Goal: Find specific page/section: Find specific page/section

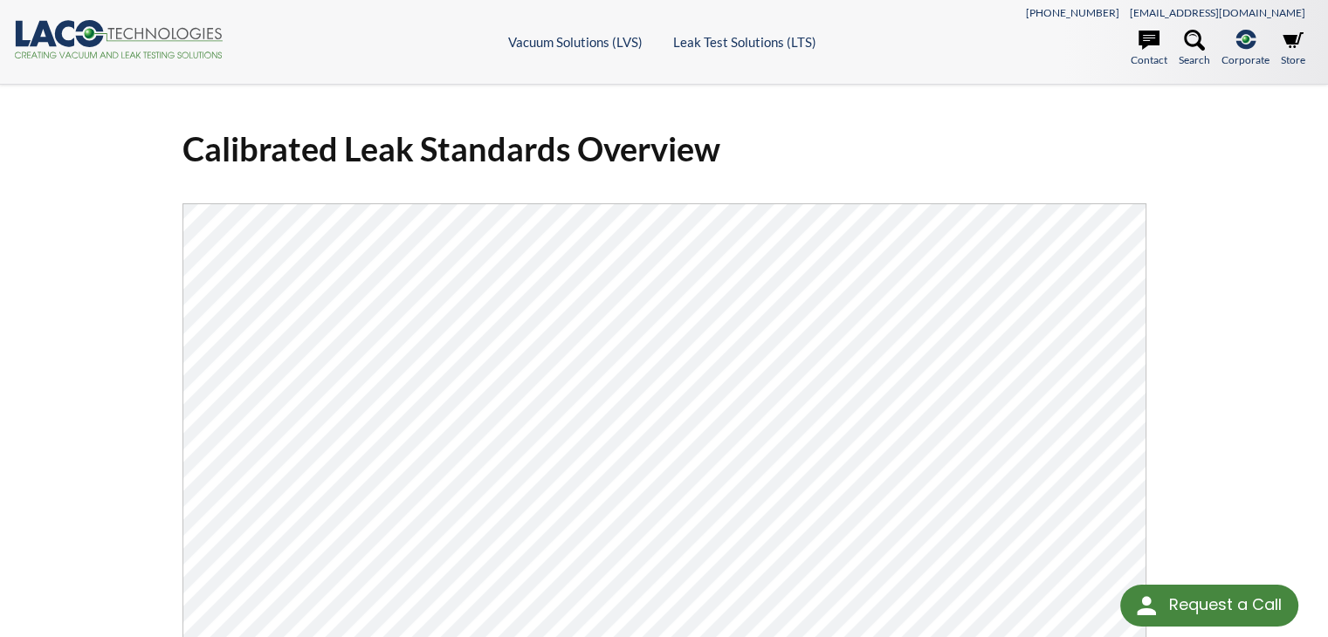
select select "Language Translate Widget"
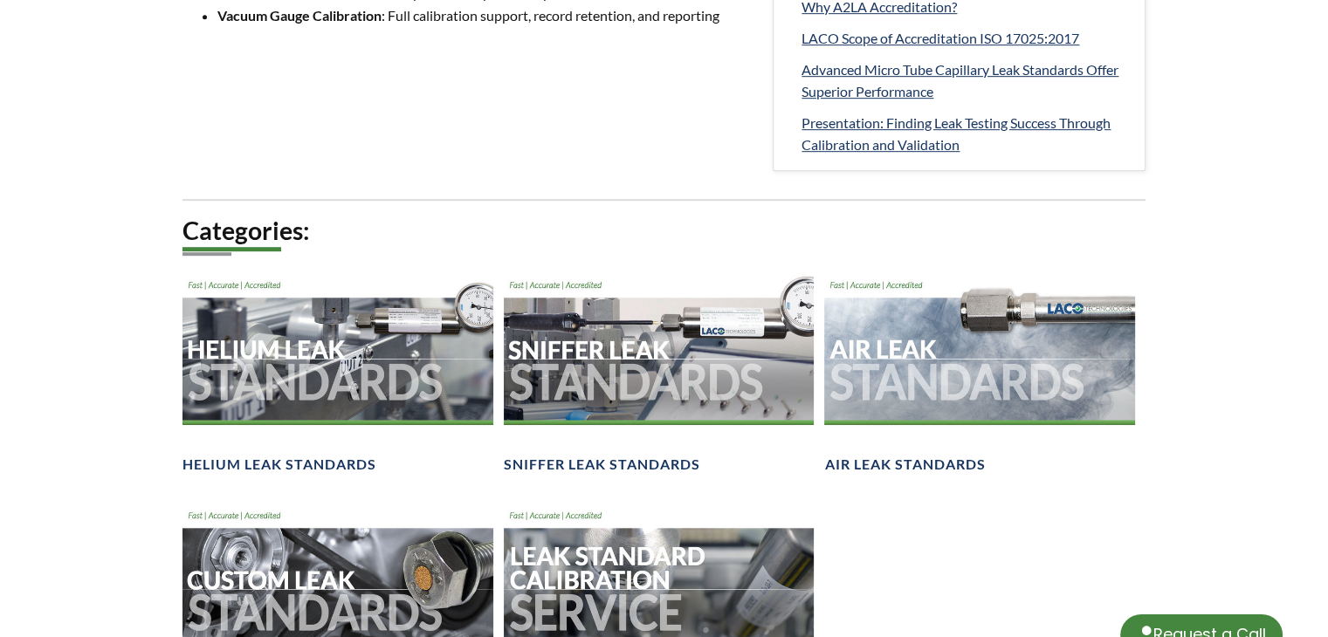
scroll to position [611, 0]
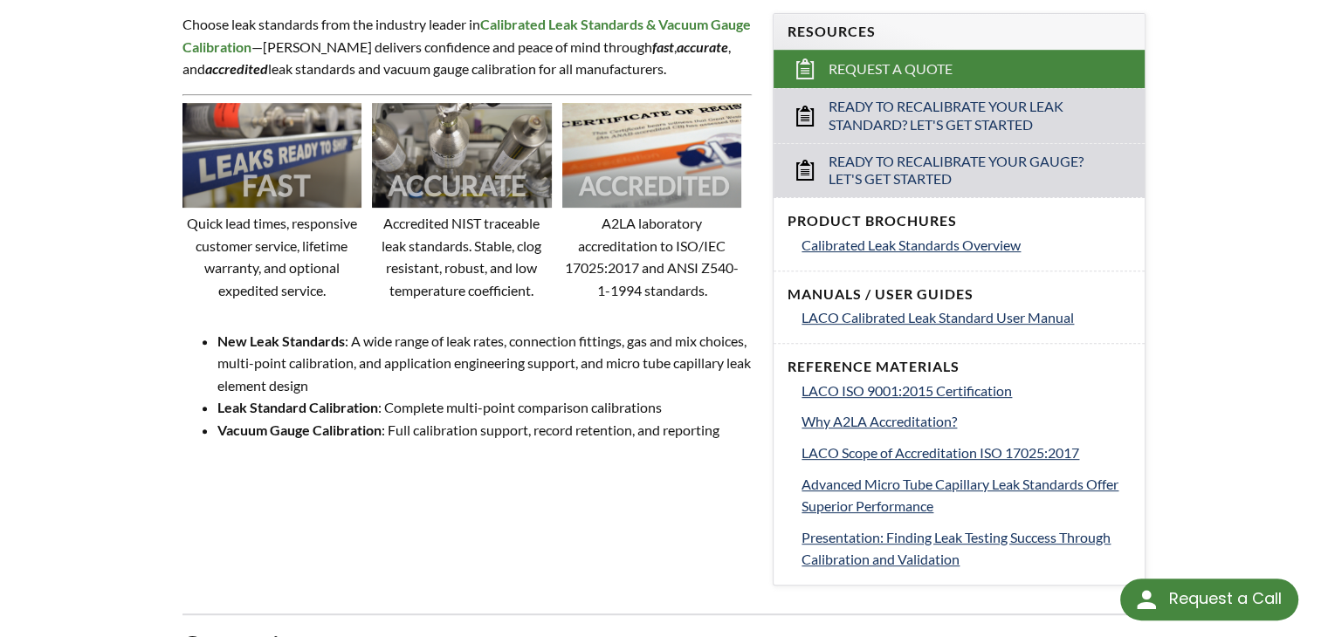
select select "Language Translate Widget"
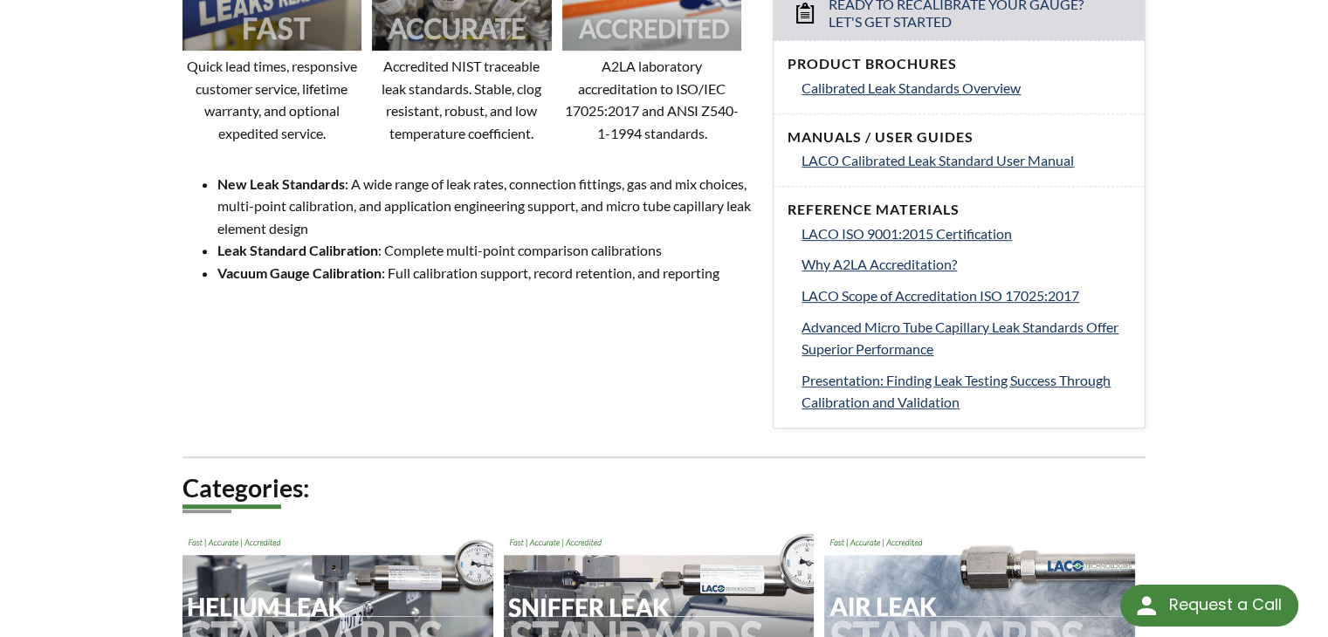
scroll to position [1048, 0]
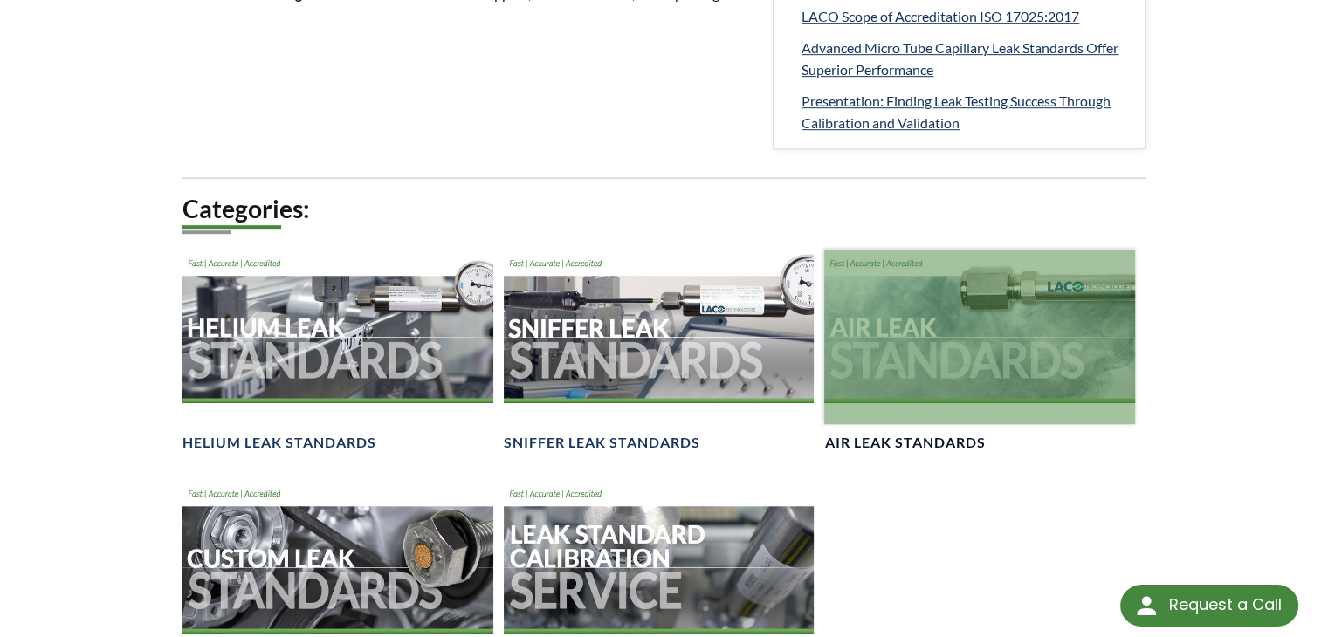
click at [915, 351] on div at bounding box center [979, 337] width 311 height 175
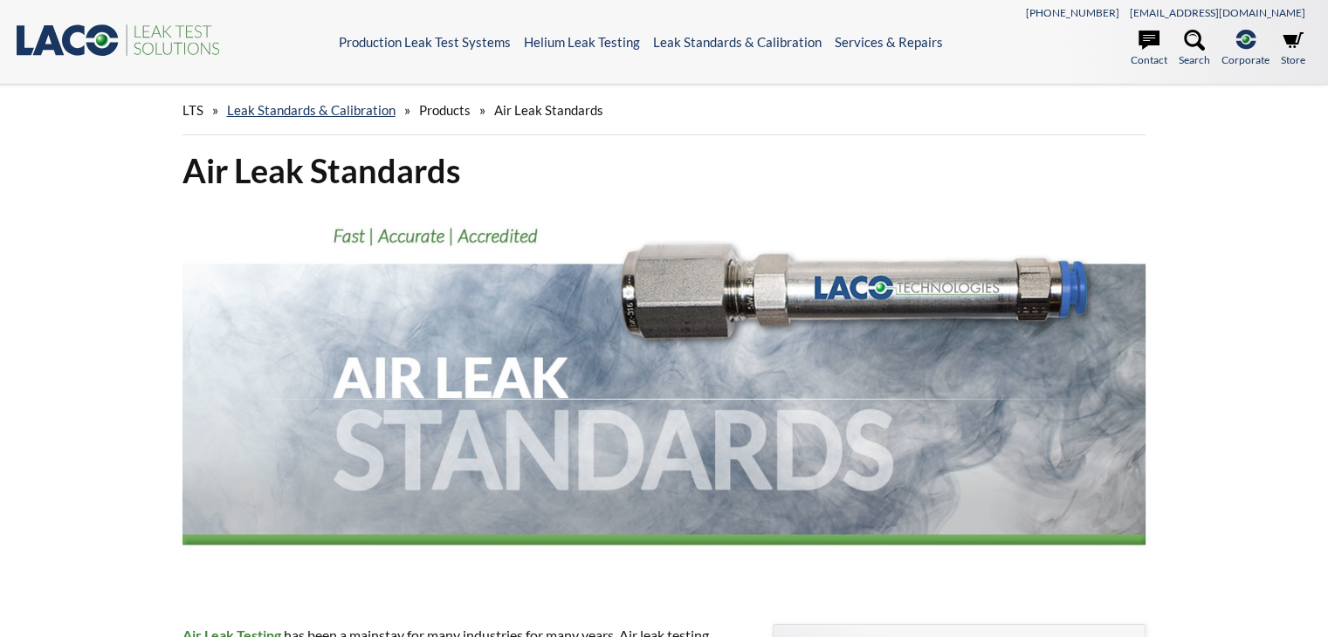
select select "Language Translate Widget"
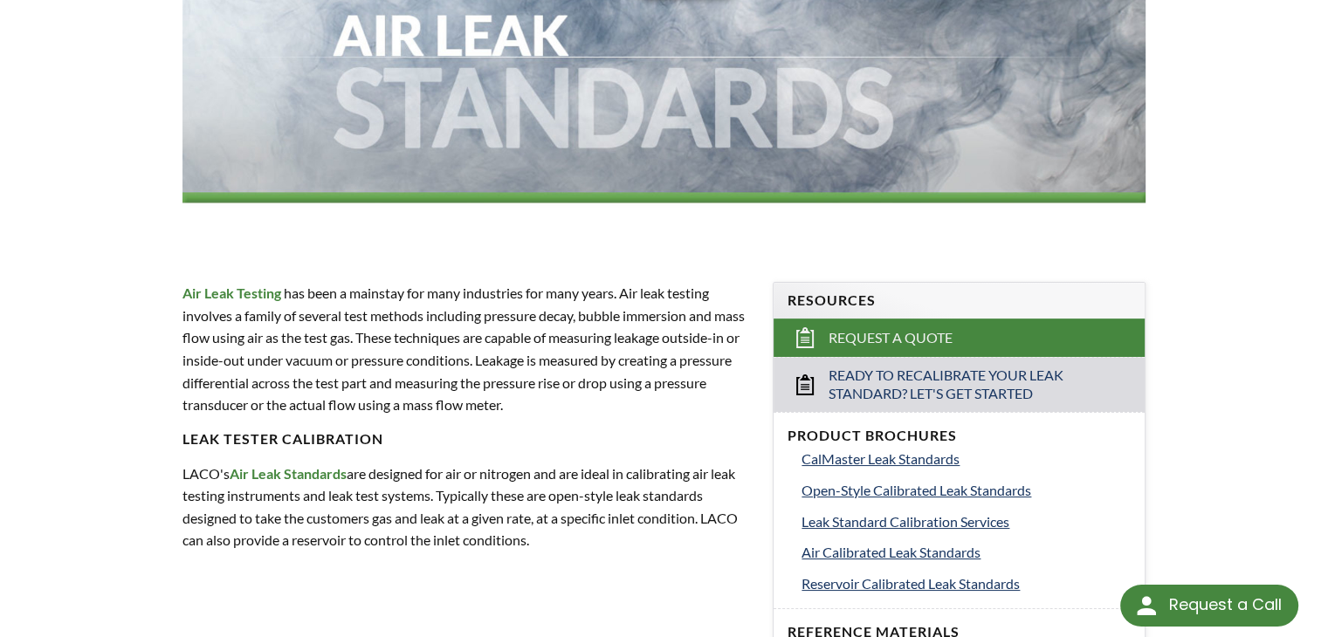
scroll to position [524, 0]
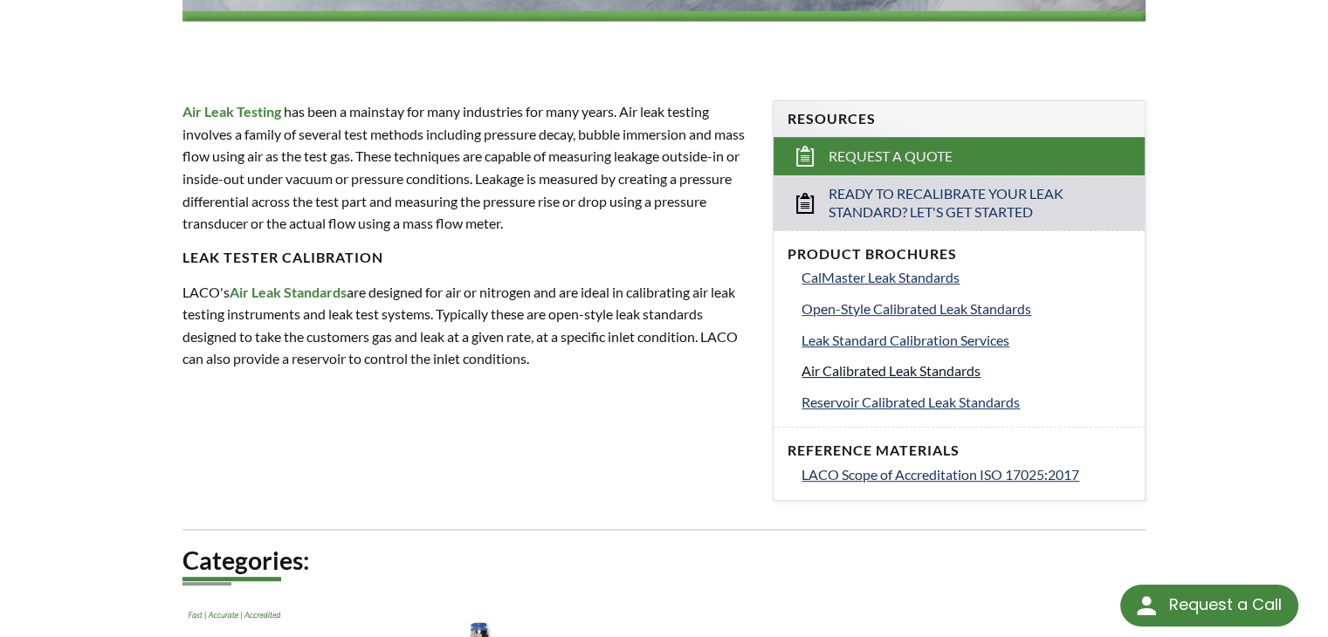
click at [835, 374] on span "Air Calibrated Leak Standards" at bounding box center [890, 370] width 179 height 17
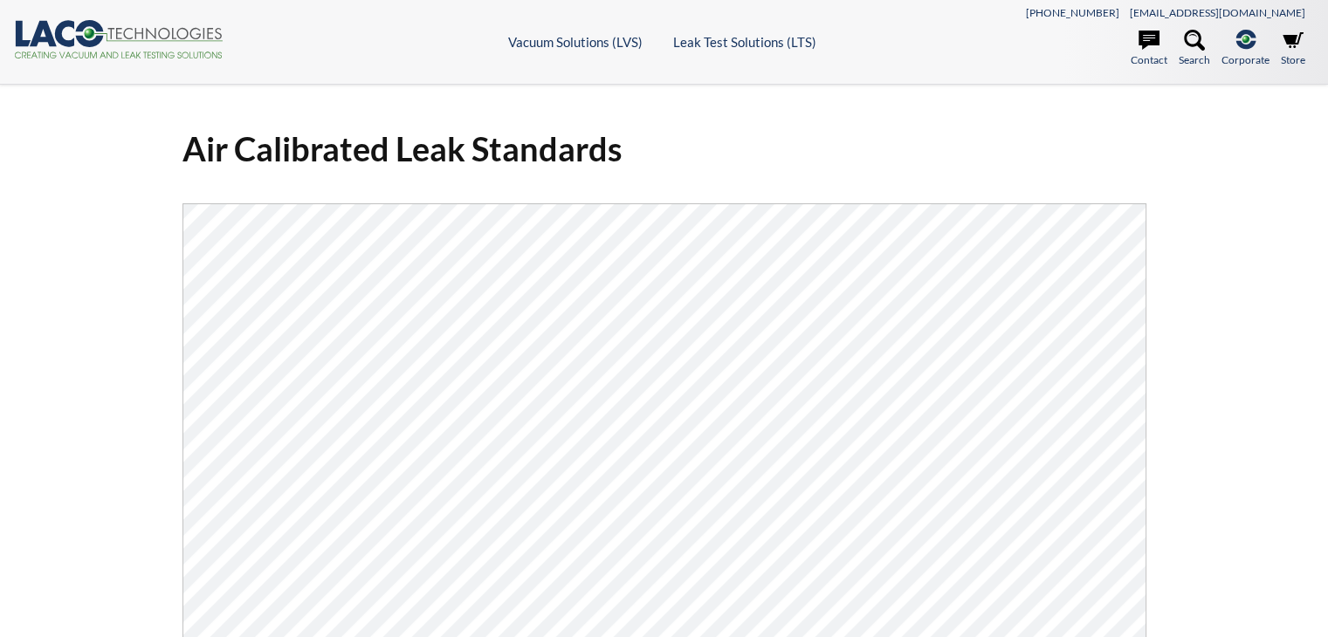
select select "Language Translate Widget"
